Goal: Book appointment/travel/reservation

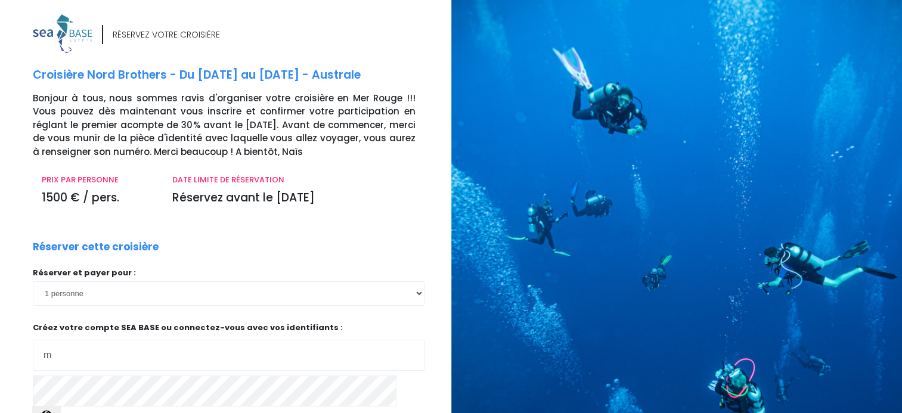
type input "marc.delvenne01@gmail.com"
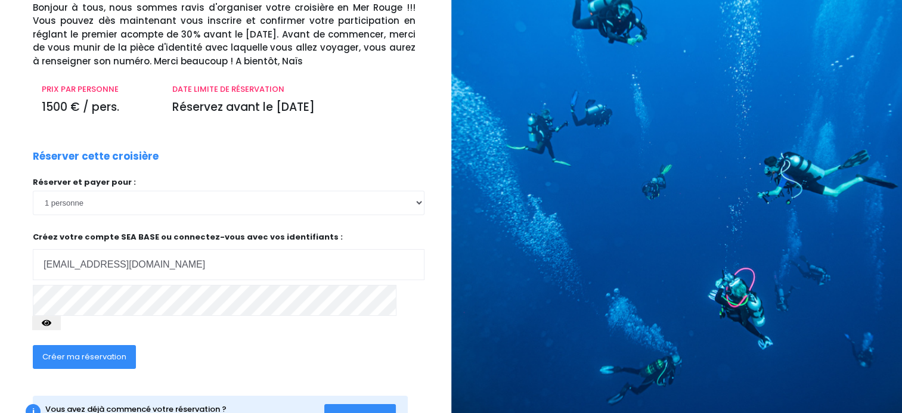
scroll to position [95, 0]
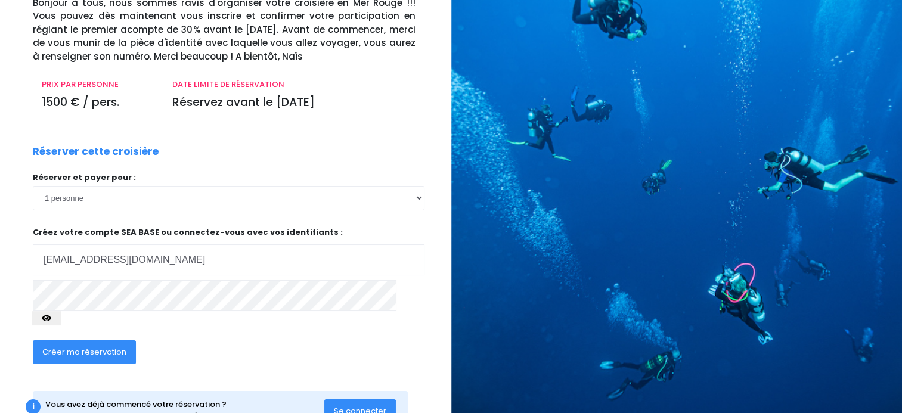
click at [107, 346] on span "Créer ma réservation" at bounding box center [84, 351] width 84 height 11
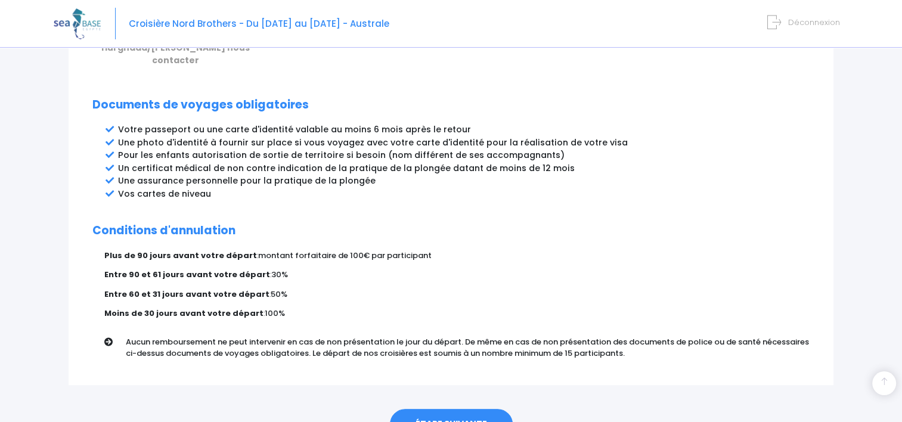
scroll to position [620, 0]
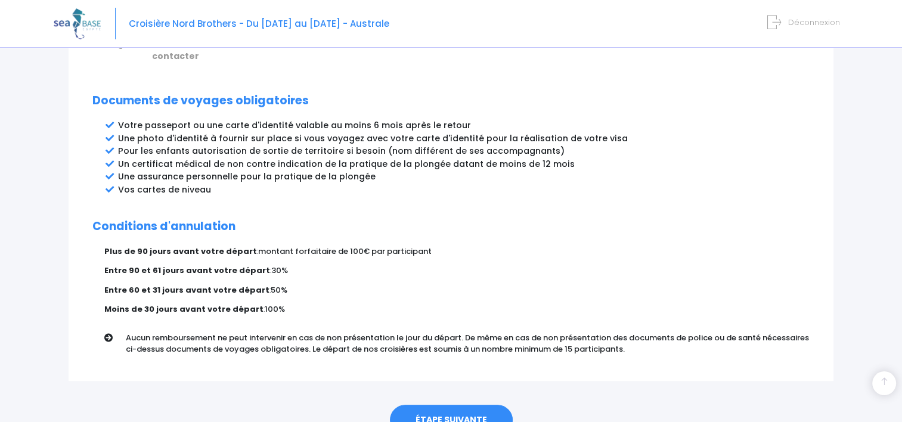
click at [476, 405] on link "ÉTAPE SUIVANTE" at bounding box center [451, 420] width 123 height 31
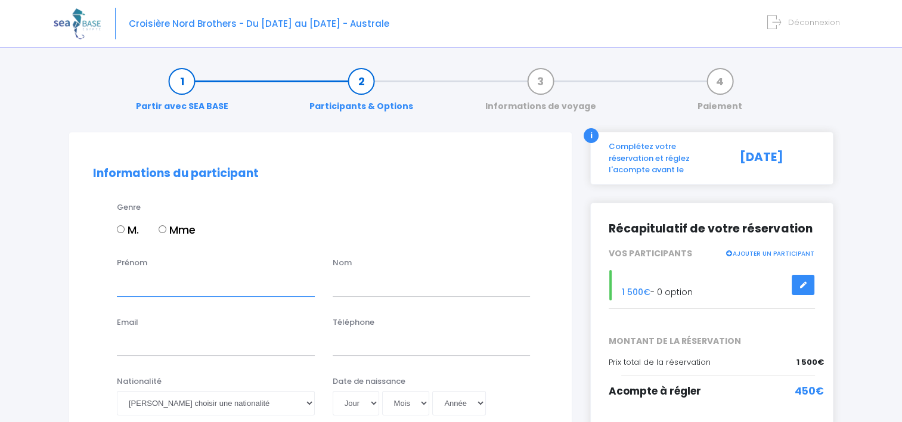
click at [179, 286] on input "Prénom" at bounding box center [216, 284] width 198 height 24
type input "Marc"
type input "Delvenne"
type input "m.delvenne@acv-csc.be"
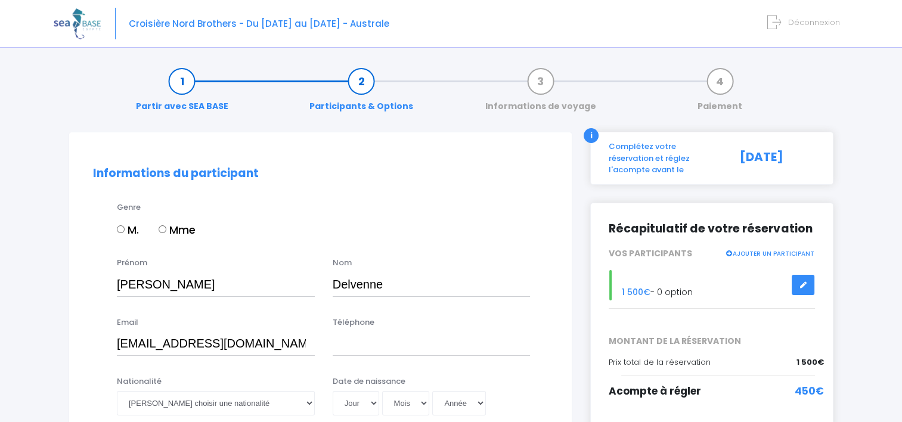
type input "0477759661"
select select "Belgique"
click at [336, 343] on input "0477759661" at bounding box center [432, 344] width 198 height 24
type input "0032477759661"
click at [251, 339] on input "m.delvenne@acv-csc.be" at bounding box center [216, 344] width 198 height 24
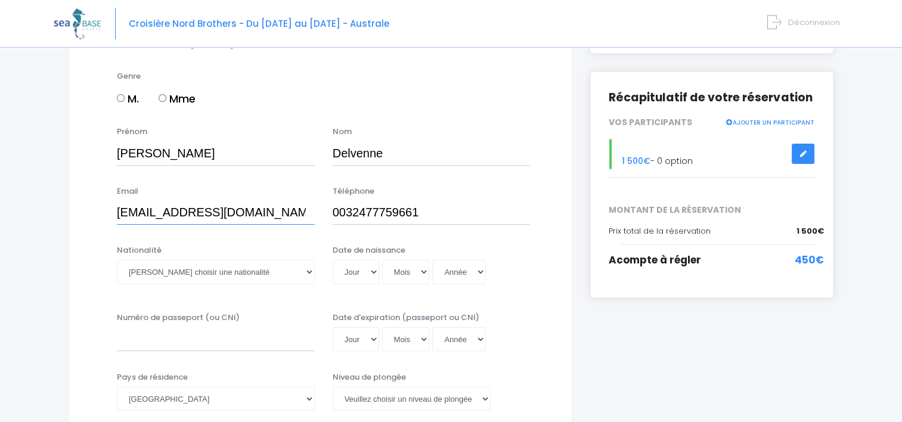
scroll to position [143, 0]
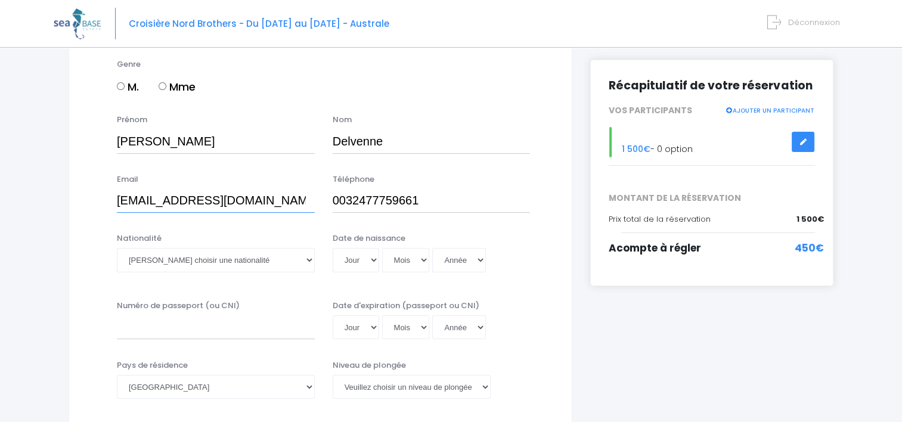
type input "m.delvenne01@gmail.com"
click at [309, 259] on select "Veuillez choisir une nationalité Afghane Albanaise Algerienne Allemande America…" at bounding box center [216, 260] width 198 height 24
select select "Belge"
click at [117, 248] on select "Veuillez choisir une nationalité Afghane Albanaise Algerienne Allemande America…" at bounding box center [216, 260] width 198 height 24
click at [370, 262] on select "Jour 01 02 03 04 05 06 07 08 09 10 11 12 13 14 15 16 17 18 19 20 21 22 23 24 25…" at bounding box center [356, 260] width 47 height 24
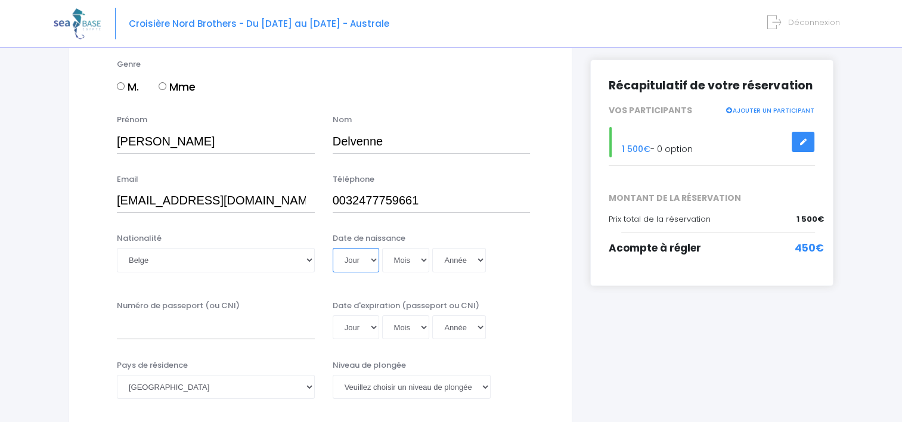
select select "08"
click at [333, 248] on select "Jour 01 02 03 04 05 06 07 08 09 10 11 12 13 14 15 16 17 18 19 20 21 22 23 24 25…" at bounding box center [356, 260] width 47 height 24
click at [424, 262] on select "Mois 01 02 03 04 05 06 07 08 09 10 11 12" at bounding box center [406, 260] width 48 height 24
select select "04"
click at [382, 248] on select "Mois 01 02 03 04 05 06 07 08 09 10 11 12" at bounding box center [406, 260] width 48 height 24
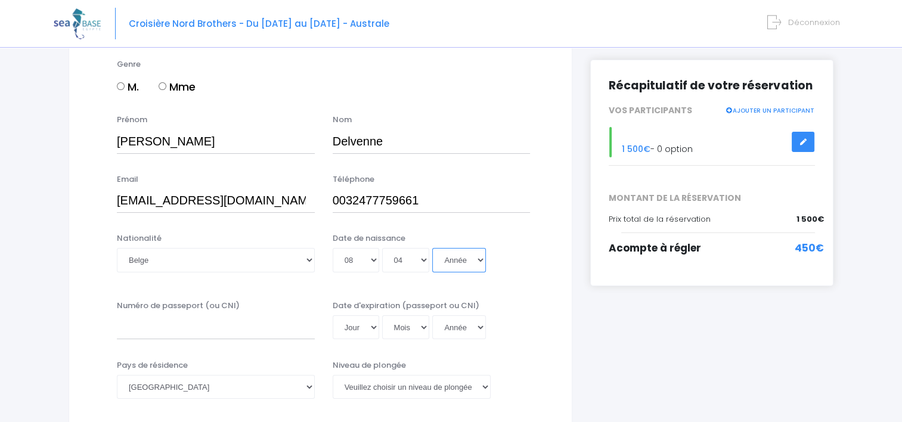
click at [481, 264] on select "Année 2045 2044 2043 2042 2041 2040 2039 2038 2037 2036 2035 2034 2033 2032 203…" at bounding box center [459, 260] width 54 height 24
select select "1966"
click at [432, 248] on select "Année 2045 2044 2043 2042 2041 2040 2039 2038 2037 2036 2035 2034 2033 2032 203…" at bounding box center [459, 260] width 54 height 24
type input "1966-04-08"
click at [189, 320] on input "Numéro de passeport (ou CNI)" at bounding box center [216, 327] width 198 height 24
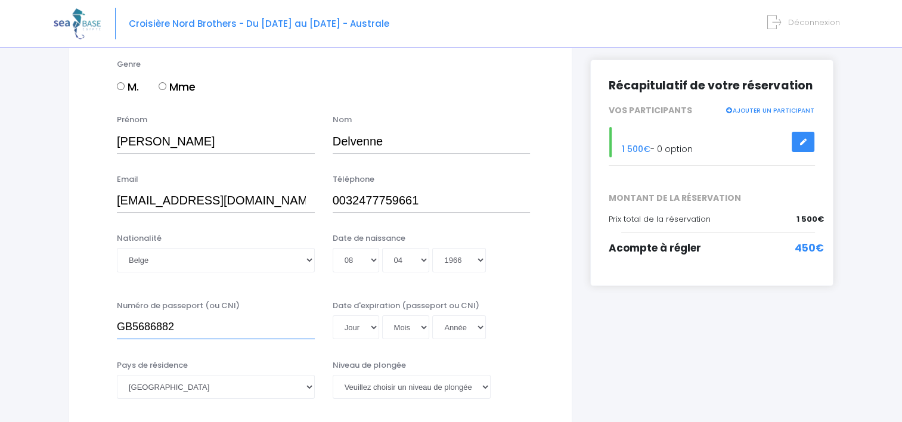
type input "GB5686882"
click at [372, 327] on select "Jour 01 02 03 04 05 06 07 08 09 10 11 12 13 14 15 16 17 18 19 20 21 22 23 24 25…" at bounding box center [356, 327] width 47 height 24
select select "11"
click at [333, 315] on select "Jour 01 02 03 04 05 06 07 08 09 10 11 12 13 14 15 16 17 18 19 20 21 22 23 24 25…" at bounding box center [356, 327] width 47 height 24
click at [424, 335] on select "Mois 01 02 03 04 05 06 07 08 09 10 11 12" at bounding box center [406, 327] width 48 height 24
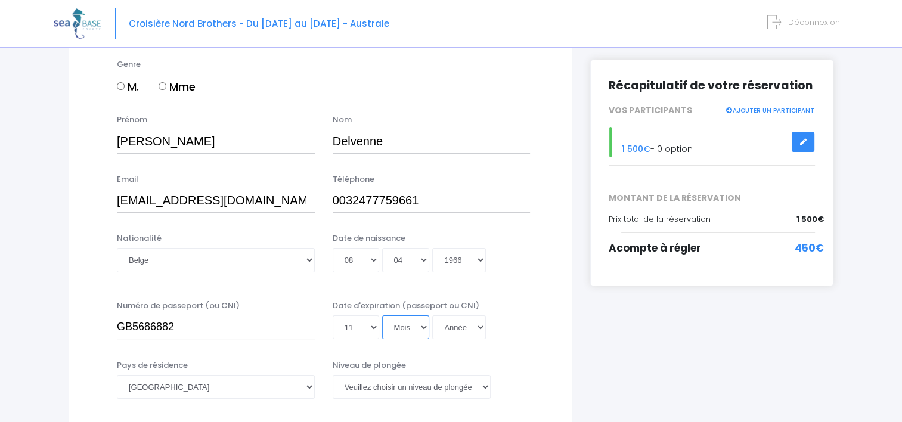
select select "06"
click at [382, 315] on select "Mois 01 02 03 04 05 06 07 08 09 10 11 12" at bounding box center [406, 327] width 48 height 24
click at [482, 329] on select "Année 2045 2044 2043 2042 2041 2040 2039 2038 2037 2036 2035 2034 2033 2032 203…" at bounding box center [459, 327] width 54 height 24
select select "2030"
click at [432, 315] on select "Année 2045 2044 2043 2042 2041 2040 2039 2038 2037 2036 2035 2034 2033 2032 203…" at bounding box center [459, 327] width 54 height 24
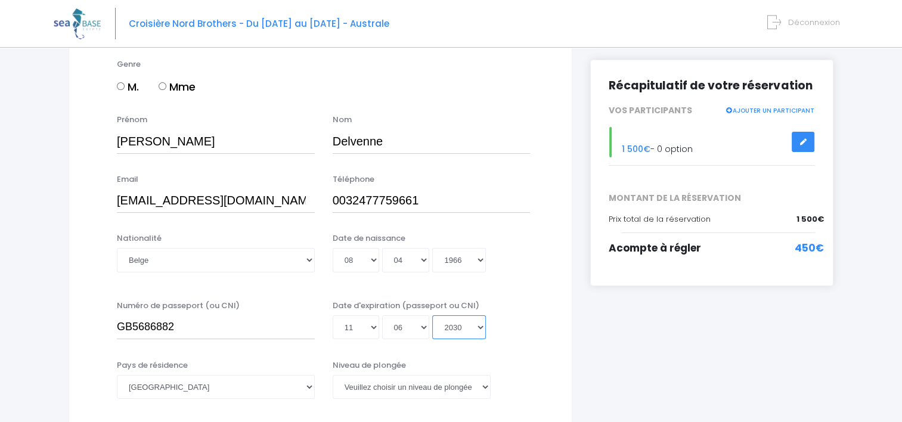
type input "2030-06-11"
click at [487, 391] on select "Veuillez choisir un niveau de plongée Non plongeur Junior OW diver Adventure OW…" at bounding box center [412, 387] width 158 height 24
select select "N2"
click at [333, 375] on select "Veuillez choisir un niveau de plongée Non plongeur Junior OW diver Adventure OW…" at bounding box center [412, 387] width 158 height 24
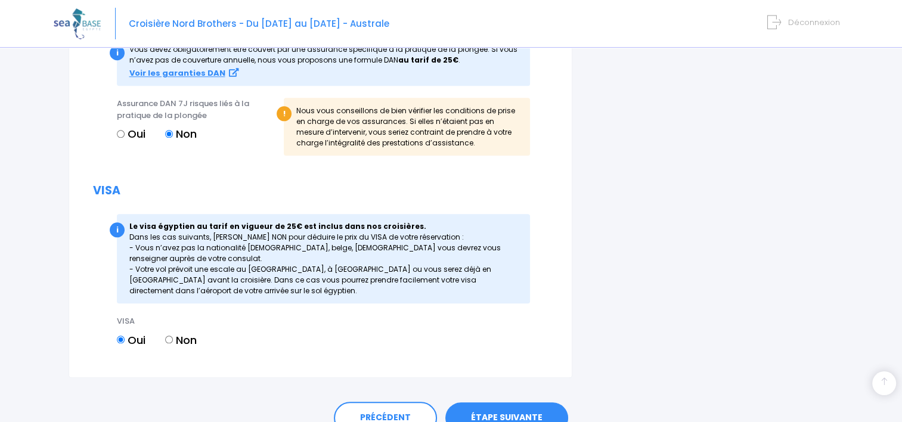
scroll to position [1216, 0]
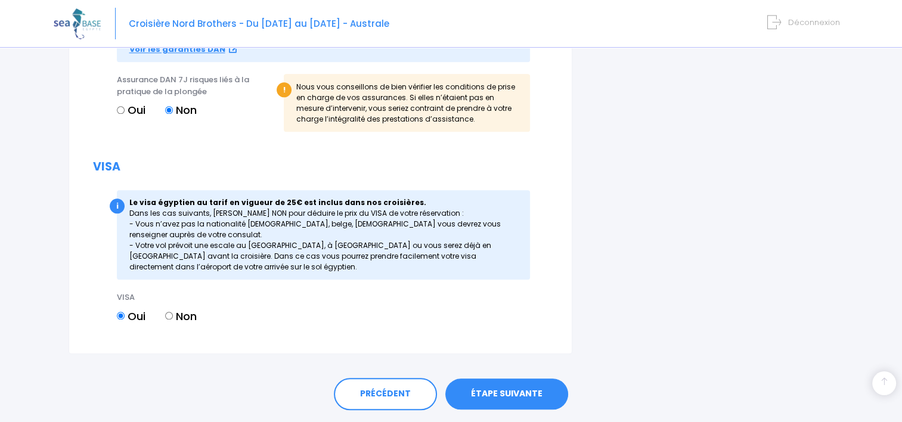
click at [537, 382] on link "ÉTAPE SUIVANTE" at bounding box center [506, 394] width 123 height 31
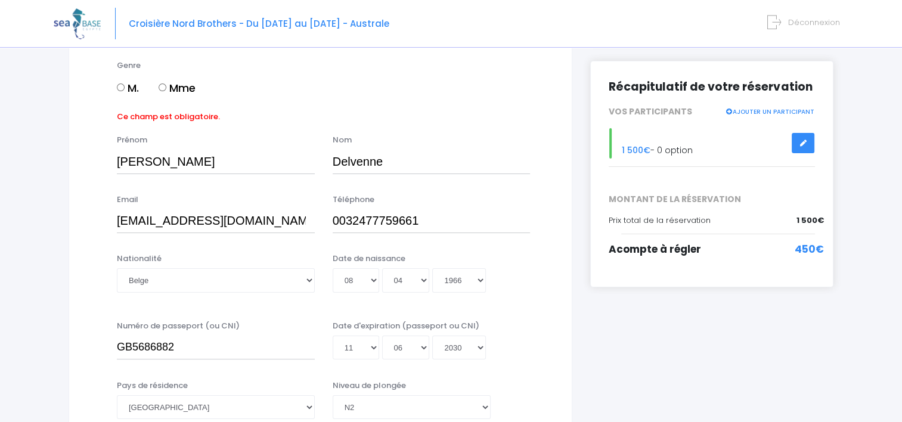
scroll to position [105, 0]
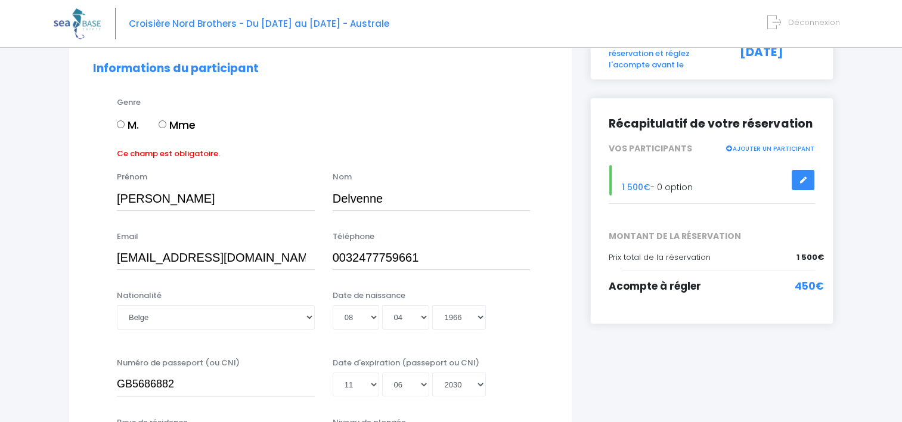
click at [120, 123] on input "M." at bounding box center [121, 124] width 8 height 8
radio input "true"
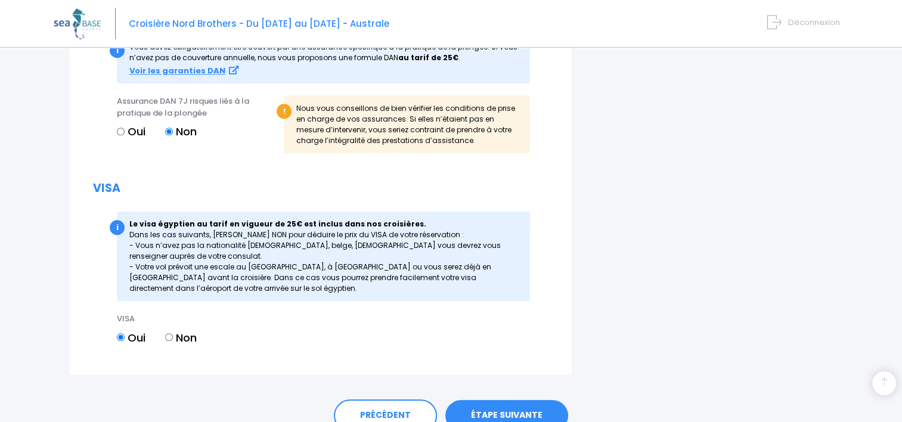
scroll to position [1250, 0]
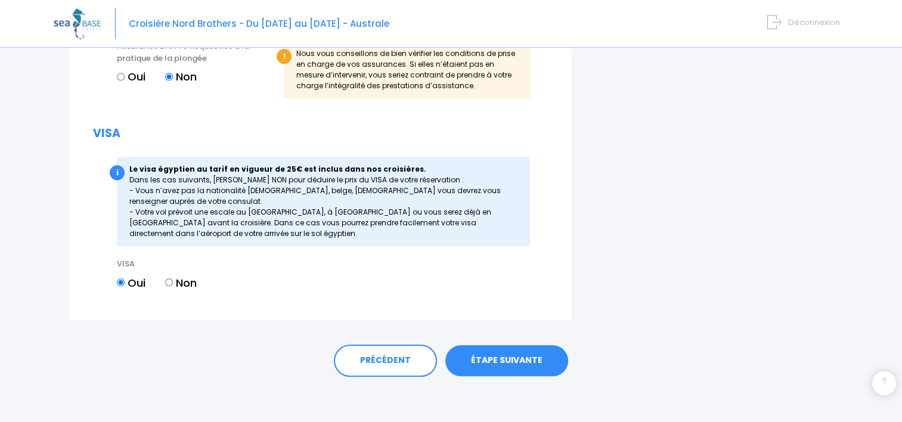
click at [521, 350] on link "ÉTAPE SUIVANTE" at bounding box center [506, 360] width 123 height 31
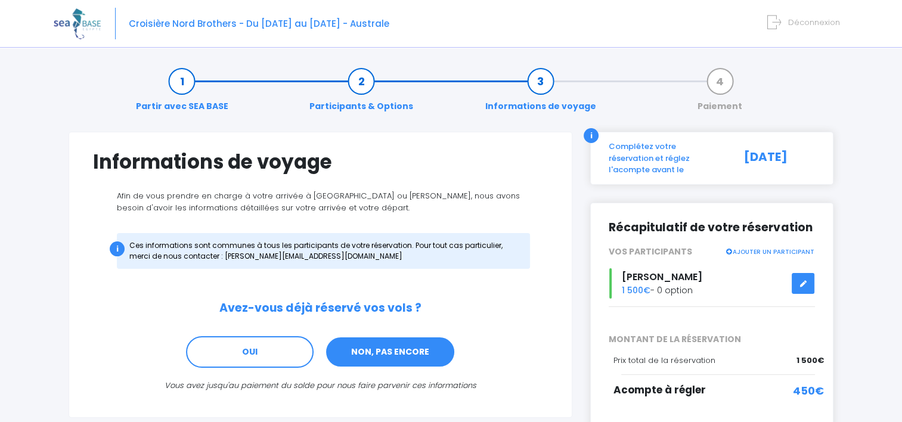
click at [422, 351] on link "NON, PAS ENCORE" at bounding box center [390, 352] width 131 height 32
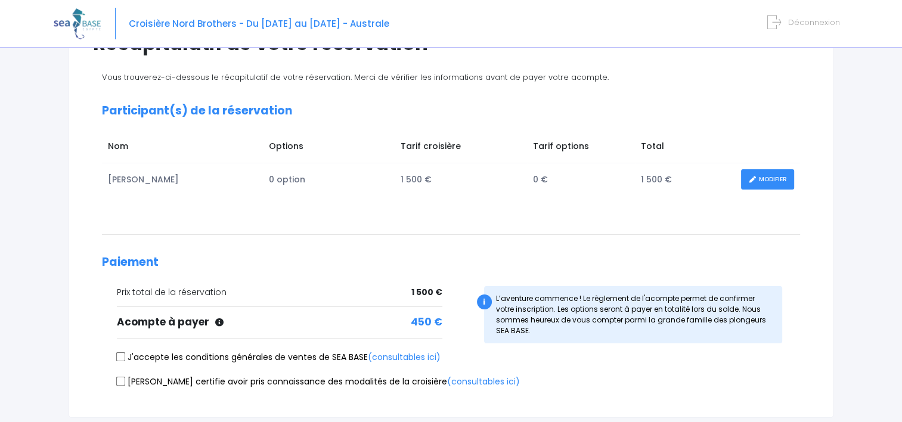
scroll to position [119, 0]
click at [120, 354] on input "J'accepte les conditions générales de ventes de SEA BASE (consultables ici)" at bounding box center [121, 357] width 10 height 10
checkbox input "true"
click at [120, 378] on input "Je certifie avoir pris connaissance des modalités de la croisière (consultables…" at bounding box center [121, 381] width 10 height 10
checkbox input "true"
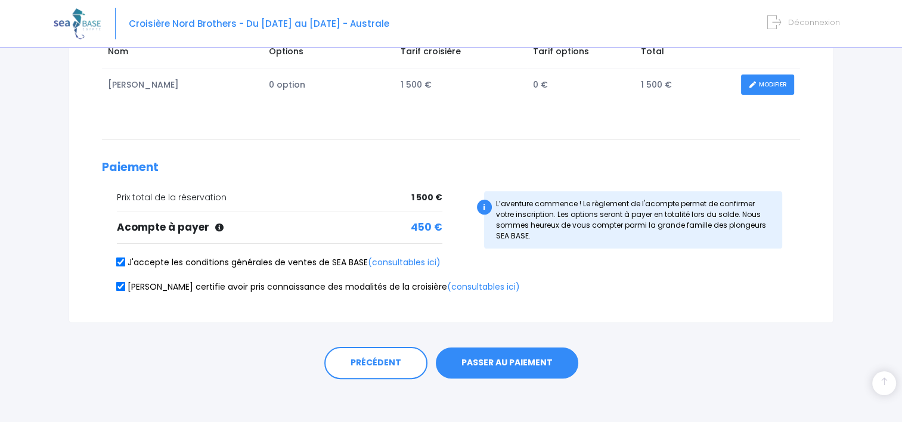
scroll to position [216, 0]
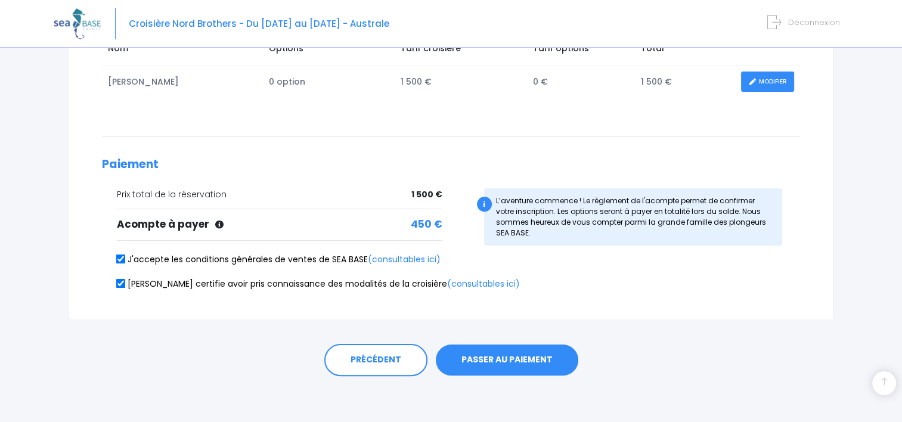
click at [538, 352] on button "PASSER AU PAIEMENT" at bounding box center [507, 360] width 143 height 31
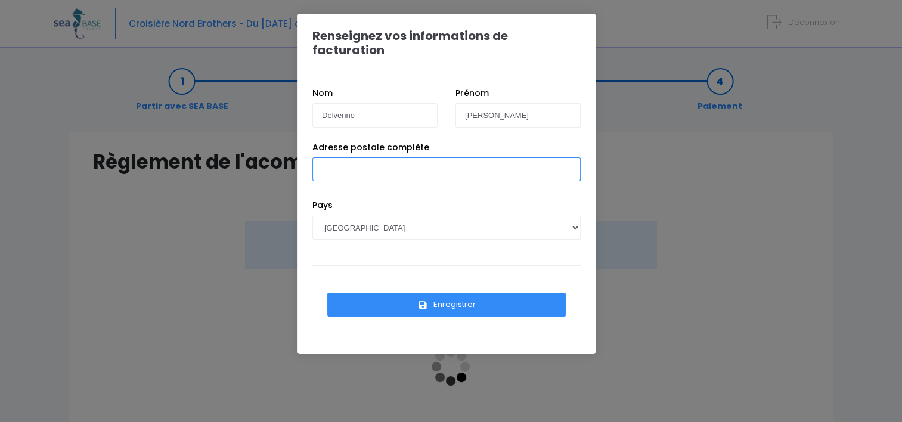
click at [386, 158] on input "Adresse postale complète" at bounding box center [446, 169] width 268 height 24
type input "[STREET_ADDRESS]"
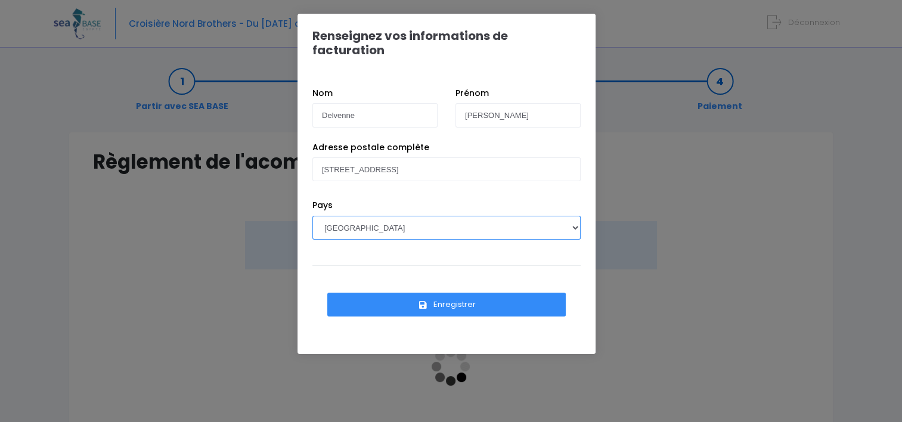
select select "BE"
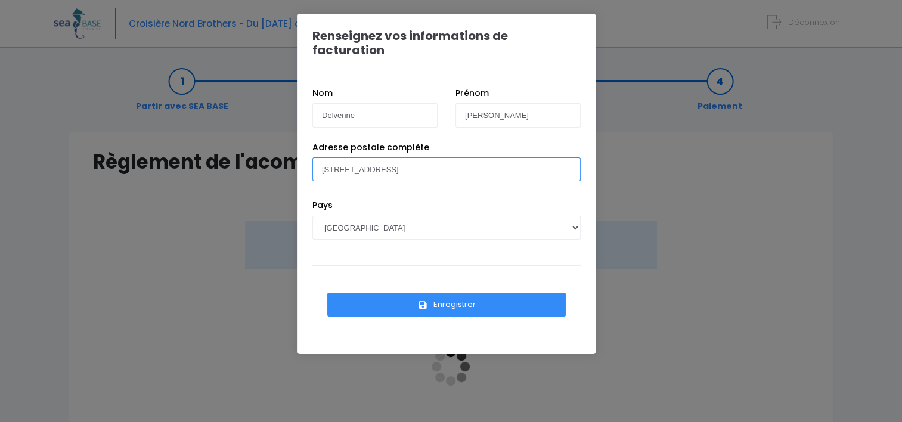
type input "[STREET_ADDRESS]"
click at [436, 293] on button "Enregistrer" at bounding box center [446, 305] width 239 height 24
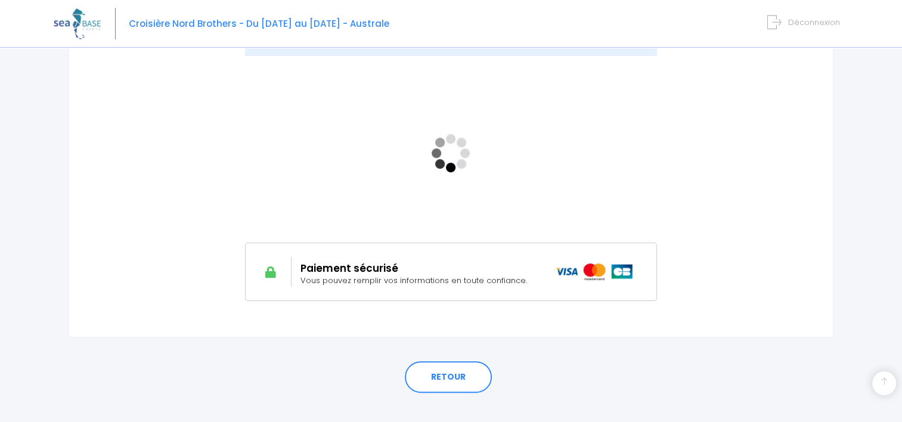
scroll to position [215, 0]
click at [568, 267] on img at bounding box center [595, 270] width 78 height 17
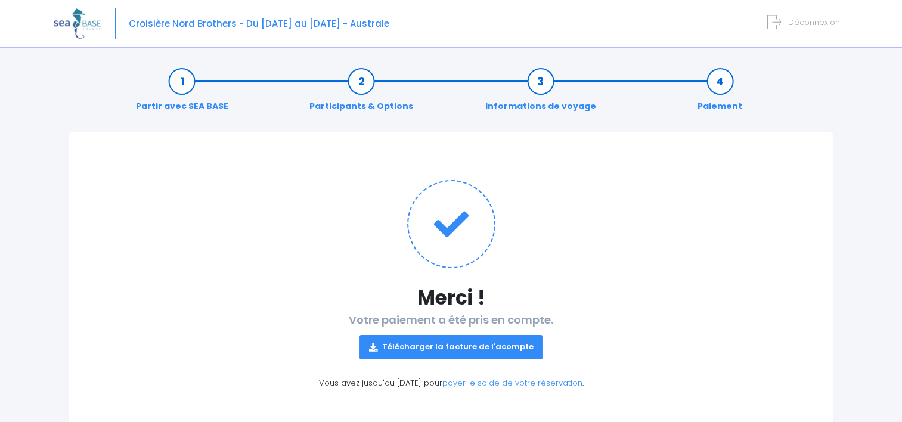
click at [377, 348] on icon at bounding box center [373, 348] width 8 height 0
